Goal: Information Seeking & Learning: Check status

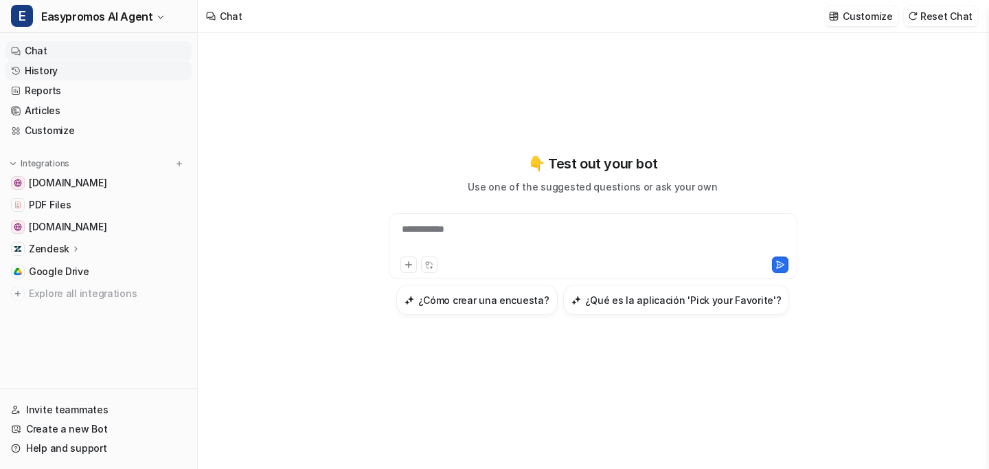
click at [50, 70] on link "History" at bounding box center [98, 70] width 186 height 19
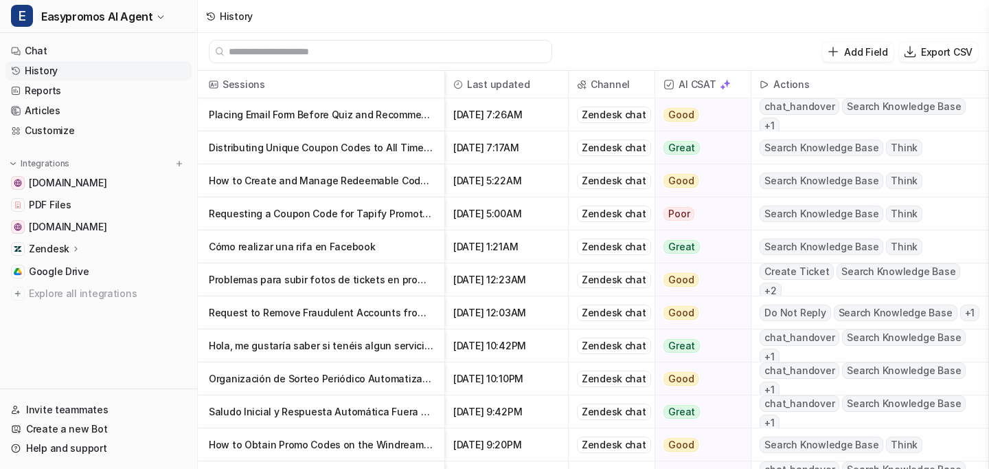
click at [381, 115] on p "Placing Email Form Before Quiz and Recommended Image Sizes for Creatives" at bounding box center [321, 114] width 225 height 33
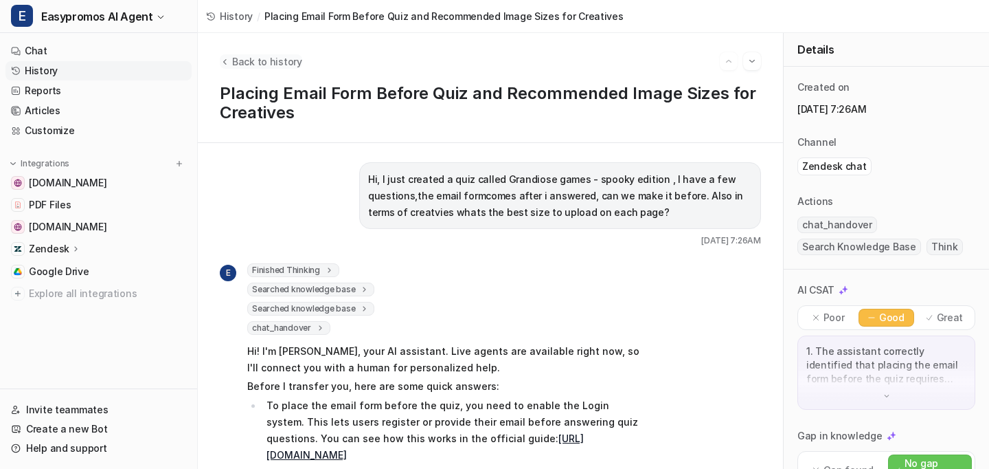
click at [268, 58] on span "Back to history" at bounding box center [267, 61] width 70 height 14
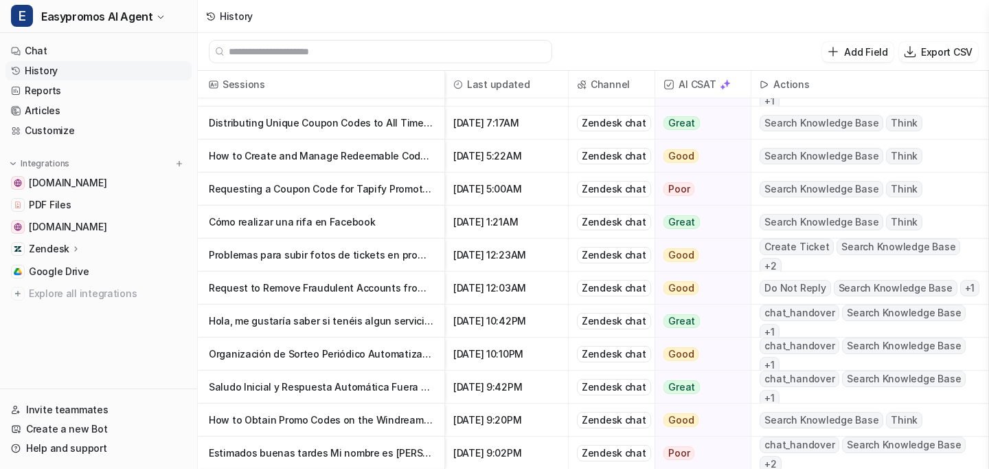
scroll to position [28, 0]
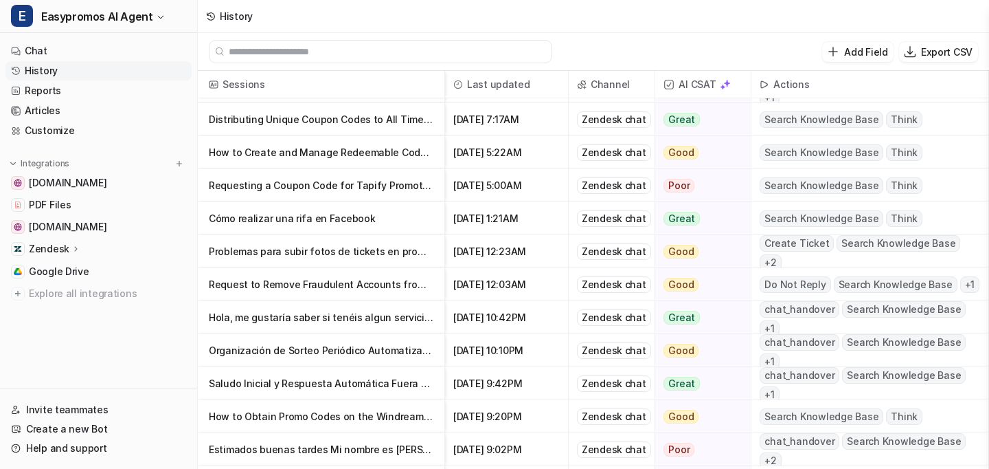
click at [280, 251] on p "Problemas para subir fotos de tickets en promoción con validación IA" at bounding box center [321, 251] width 225 height 33
